Goal: Task Accomplishment & Management: Manage account settings

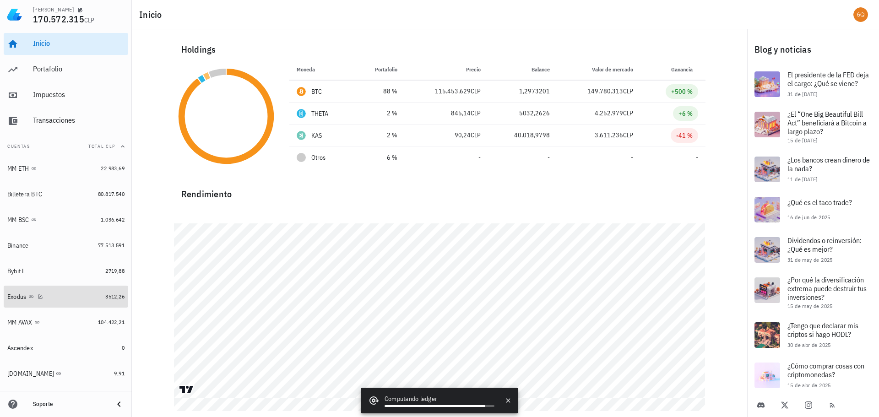
click at [63, 297] on div "Exodus" at bounding box center [54, 296] width 94 height 9
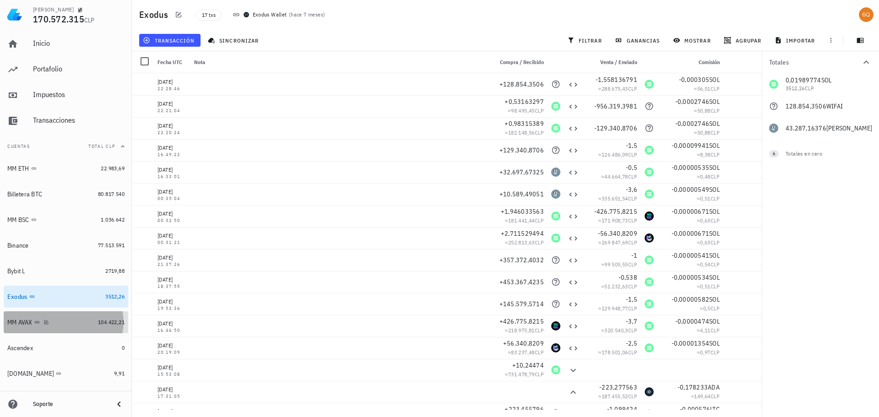
click at [63, 320] on div "MM AVAX" at bounding box center [50, 322] width 87 height 9
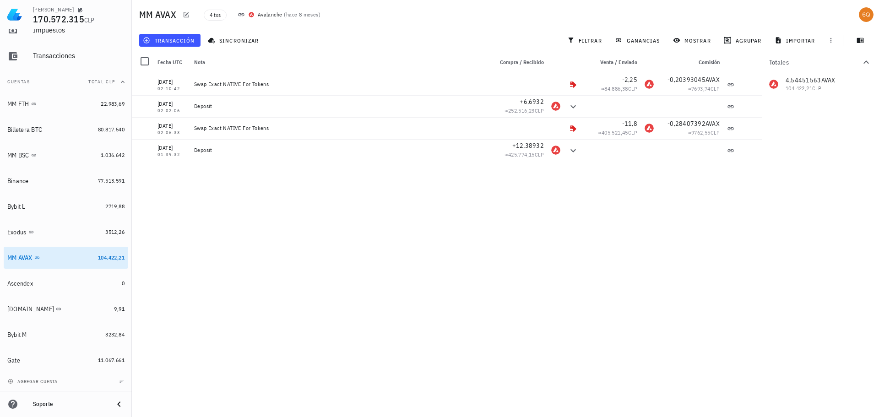
scroll to position [65, 0]
click at [62, 233] on div "Exodus" at bounding box center [54, 231] width 94 height 9
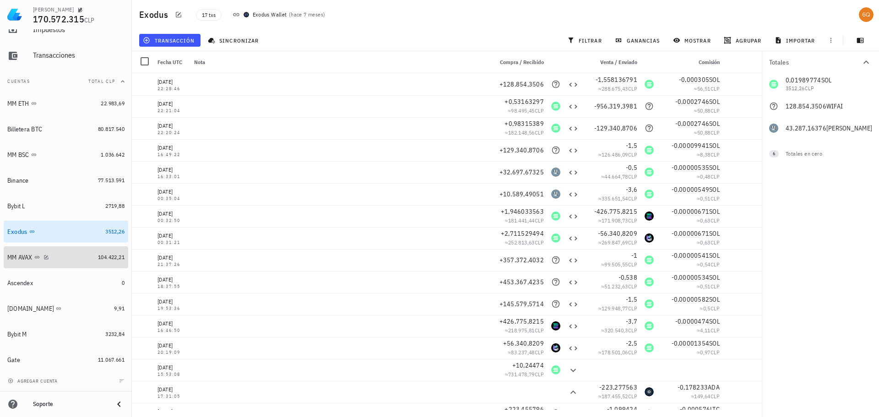
click at [66, 255] on div "MM AVAX" at bounding box center [50, 257] width 87 height 9
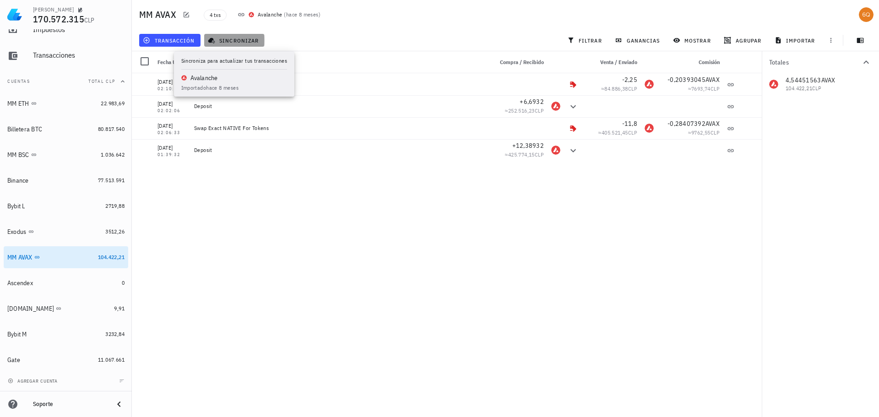
click at [245, 39] on span "sincronizar" at bounding box center [234, 40] width 49 height 7
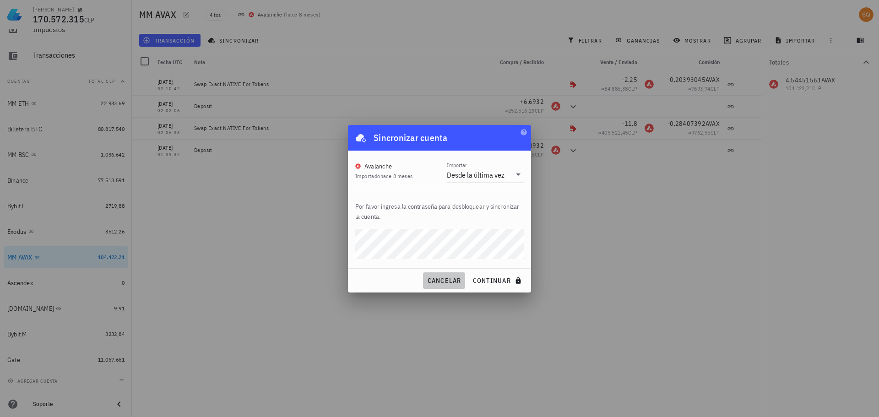
click at [448, 282] on span "cancelar" at bounding box center [443, 280] width 34 height 8
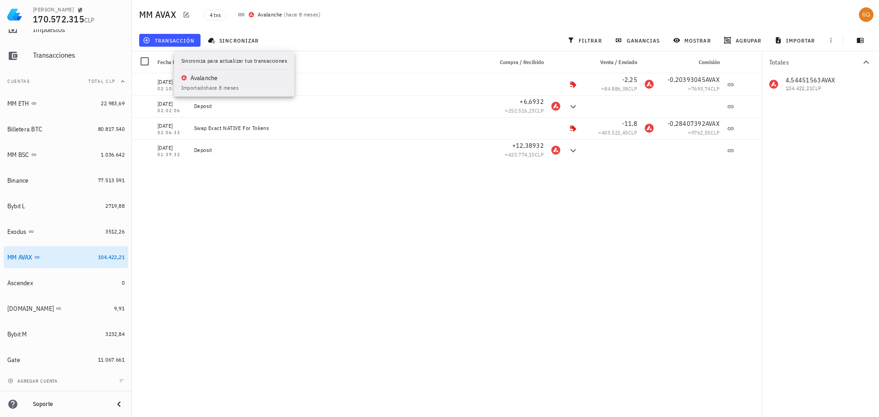
click at [314, 214] on div "[DATE] 02:10:42 Swap Exact NATIVE For Tokens -2,25 ≈ 84.886,38 CLP -0,20393045 …" at bounding box center [447, 241] width 630 height 336
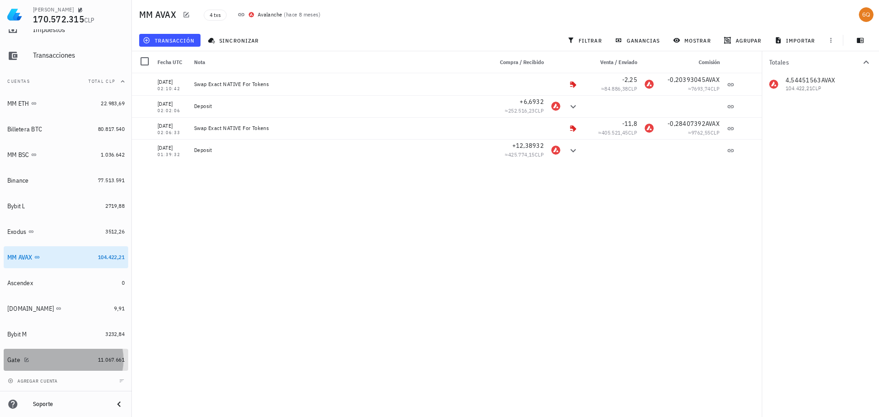
click at [37, 356] on div "Gate" at bounding box center [50, 360] width 87 height 9
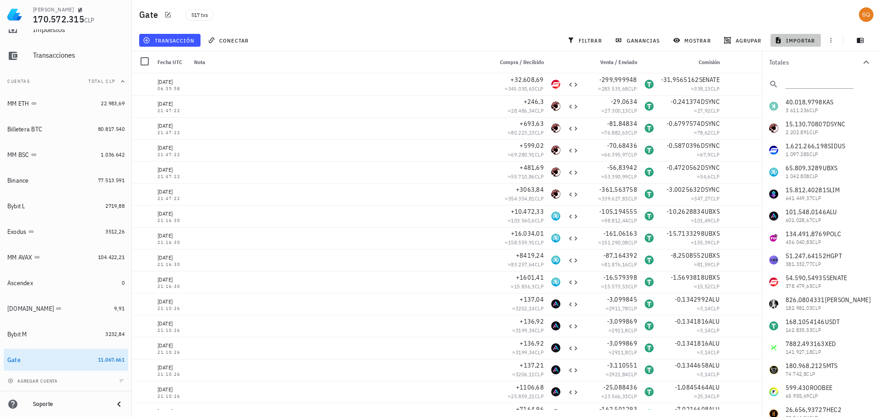
click at [793, 41] on span "importar" at bounding box center [795, 40] width 39 height 7
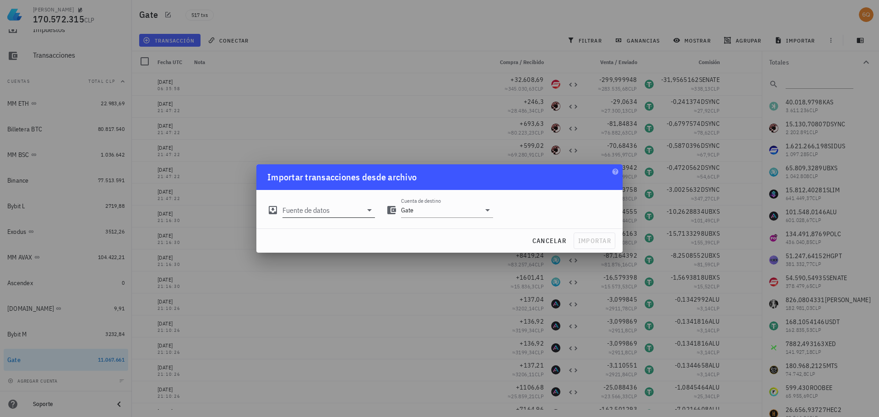
click at [358, 208] on input "Fuente de datos" at bounding box center [322, 210] width 80 height 15
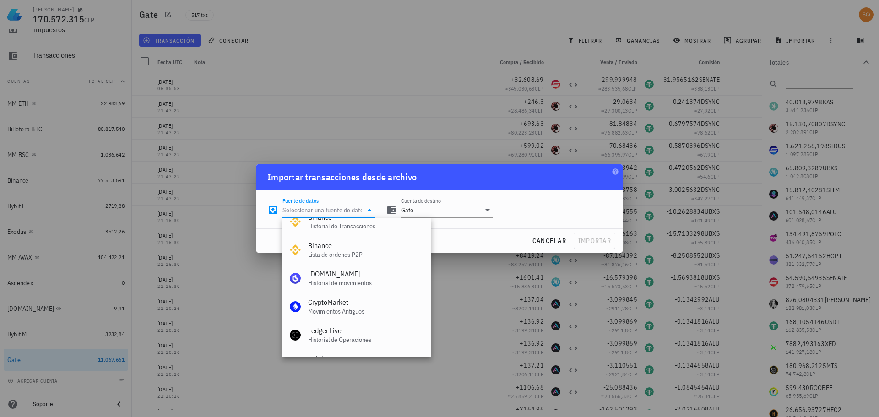
scroll to position [1, 0]
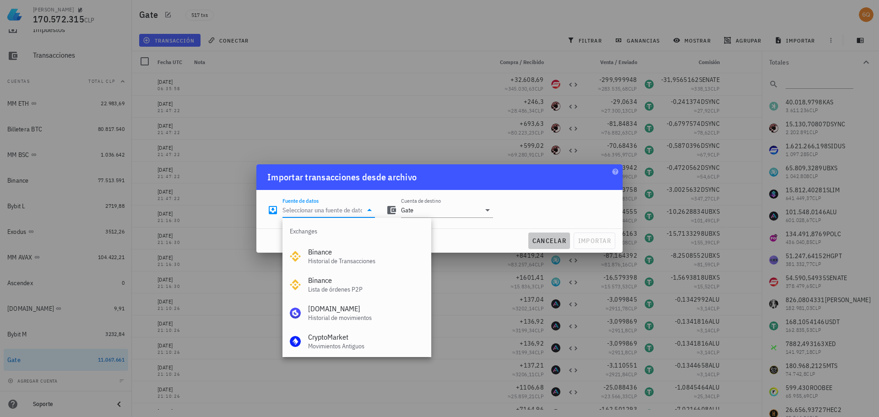
click at [543, 237] on span "cancelar" at bounding box center [549, 241] width 34 height 8
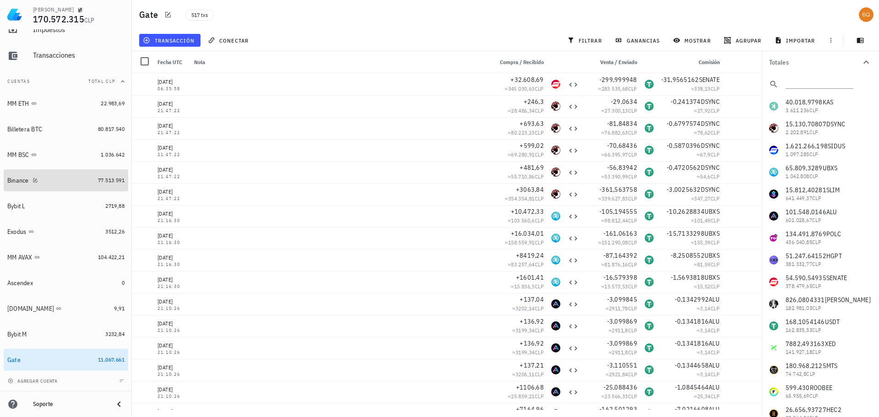
click at [55, 180] on div "Binance" at bounding box center [50, 180] width 87 height 9
